Goal: Ask a question

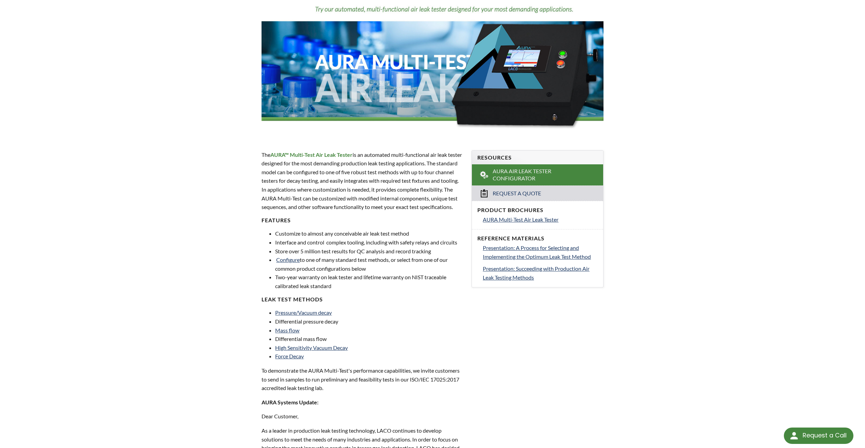
scroll to position [68, 0]
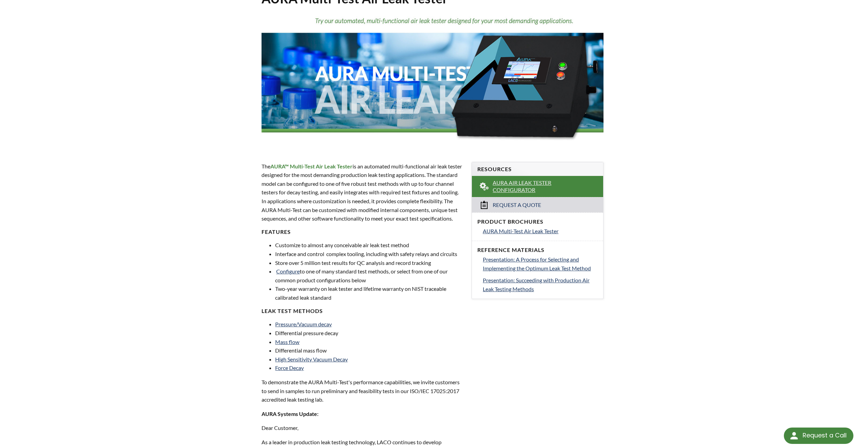
click at [529, 185] on span "AURA Air Leak Tester Configurator" at bounding box center [539, 186] width 92 height 14
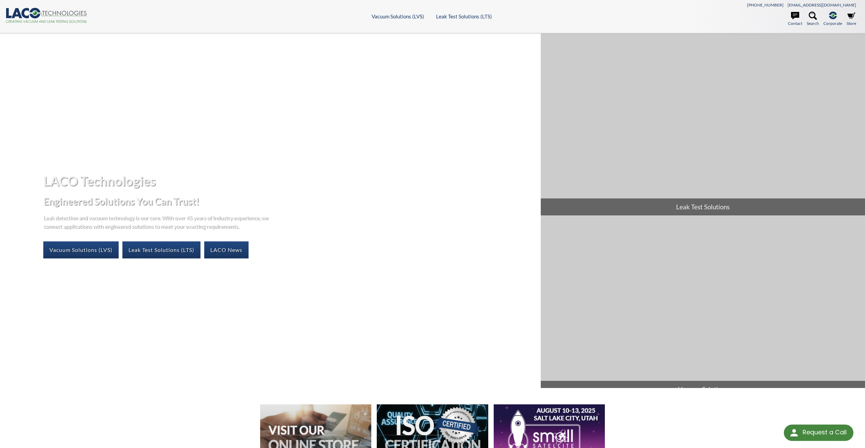
select select "Language Translate Widget"
drag, startPoint x: 3, startPoint y: 0, endPoint x: 145, endPoint y: 13, distance: 142.4
click at [145, 13] on div ".cls-1{fill:#193661;}.cls-2{fill:#58595b;}.cls-3{fill:url(#radial-gradient);}.c…" at bounding box center [111, 16] width 213 height 17
click at [796, 17] on icon at bounding box center [795, 16] width 8 height 8
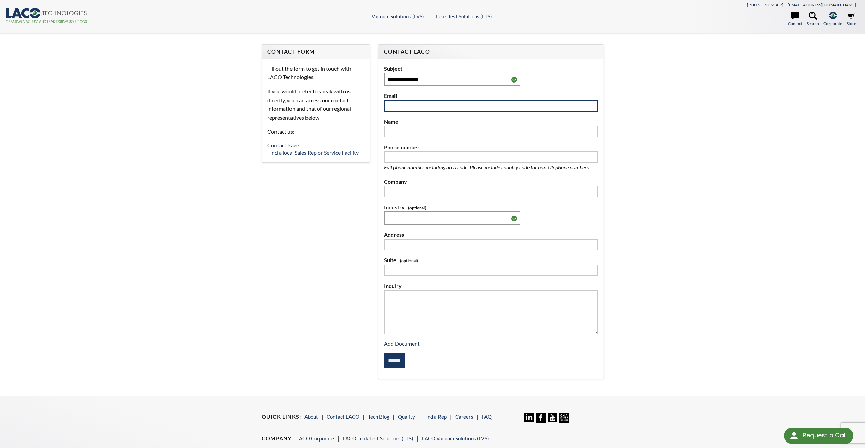
click at [407, 105] on input "text" at bounding box center [490, 106] width 213 height 12
type input "**********"
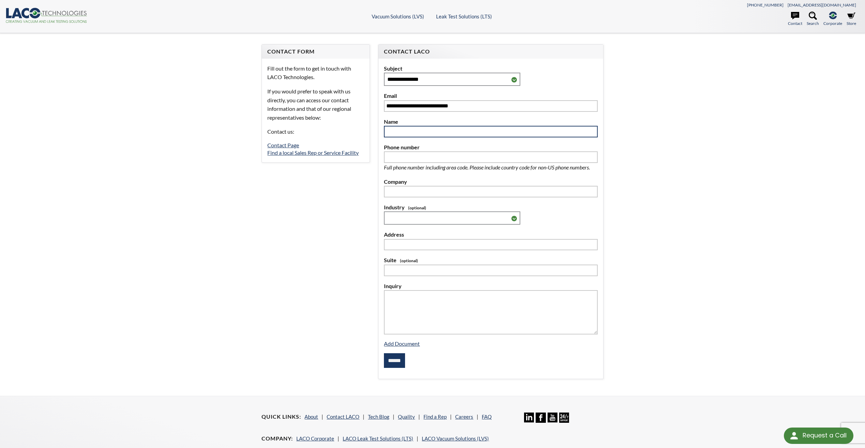
type input "**********"
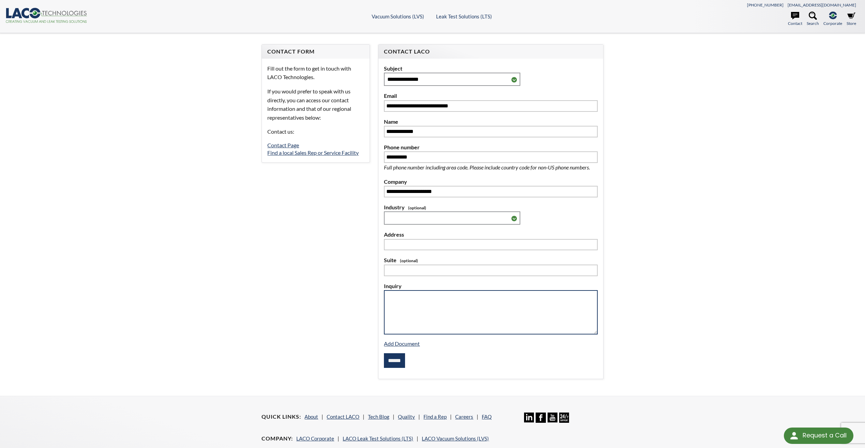
click at [427, 312] on textarea at bounding box center [490, 312] width 213 height 44
type textarea "*"
